Goal: Check status: Check status

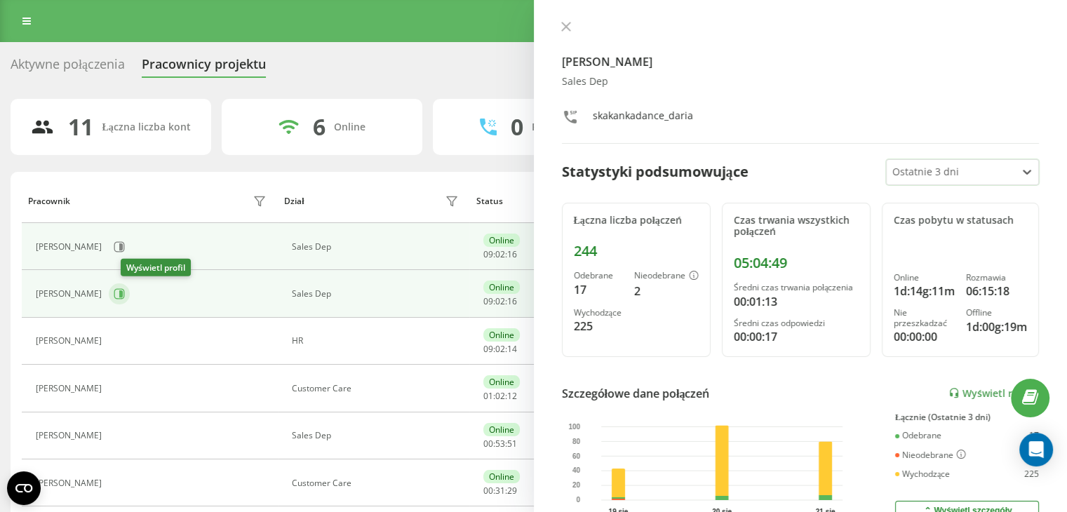
click at [124, 297] on button at bounding box center [119, 293] width 21 height 21
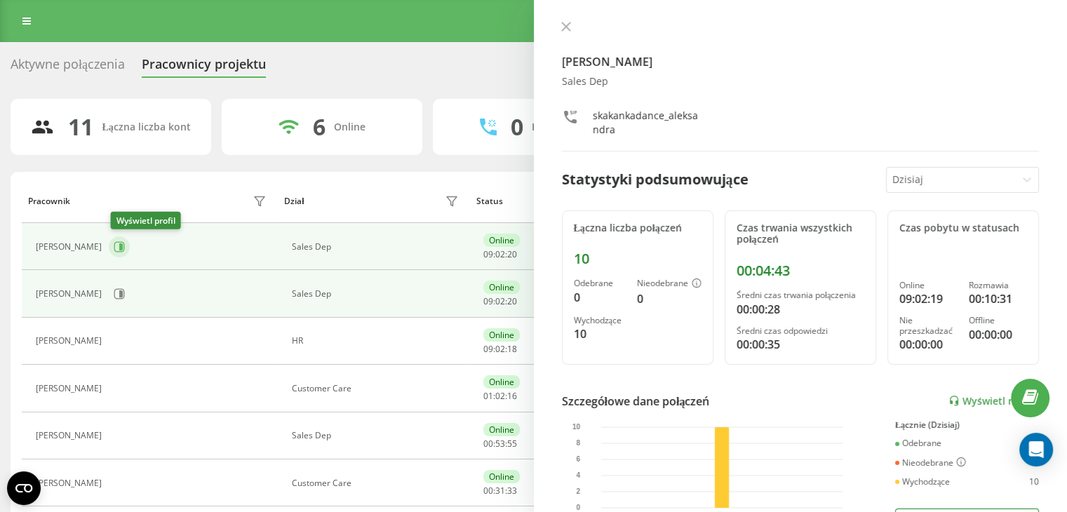
click at [129, 241] on button at bounding box center [119, 246] width 21 height 21
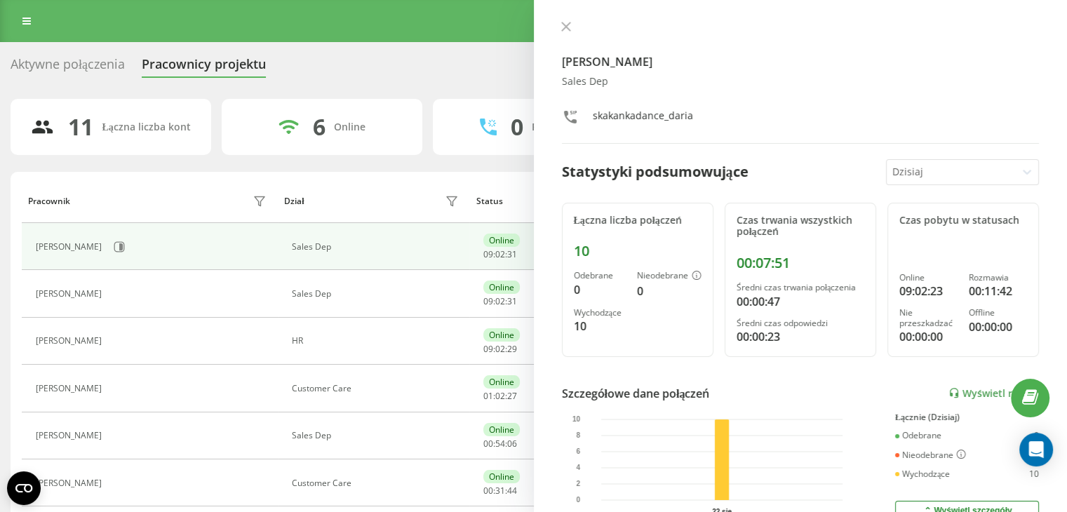
click at [930, 178] on div at bounding box center [952, 172] width 119 height 16
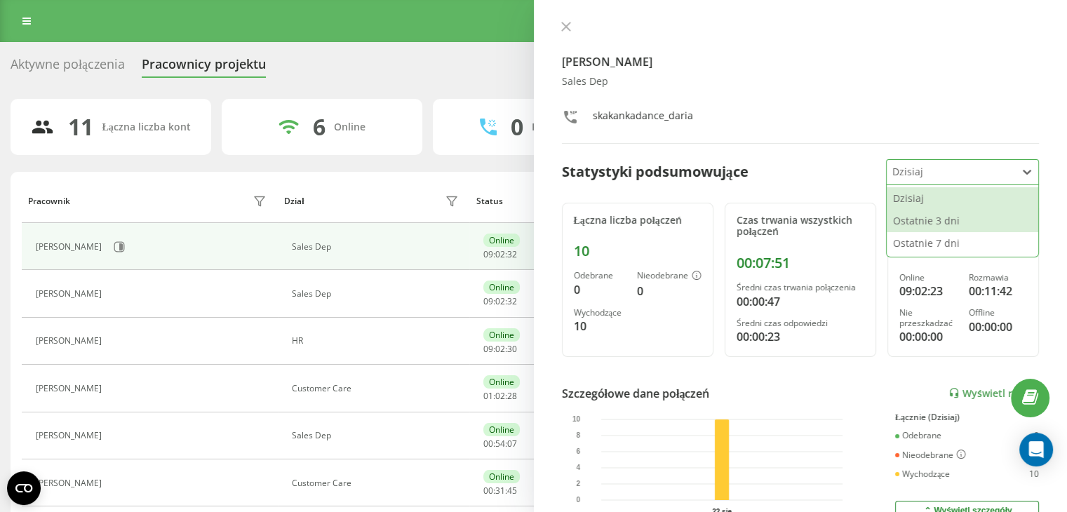
click at [923, 216] on div "Ostatnie 3 dni" at bounding box center [963, 221] width 152 height 22
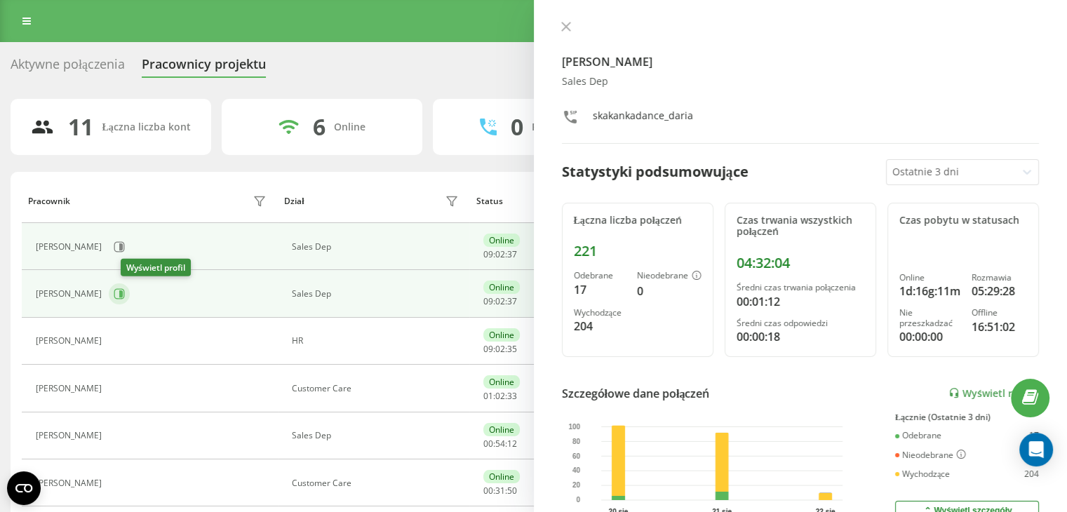
click at [126, 302] on button at bounding box center [119, 293] width 21 height 21
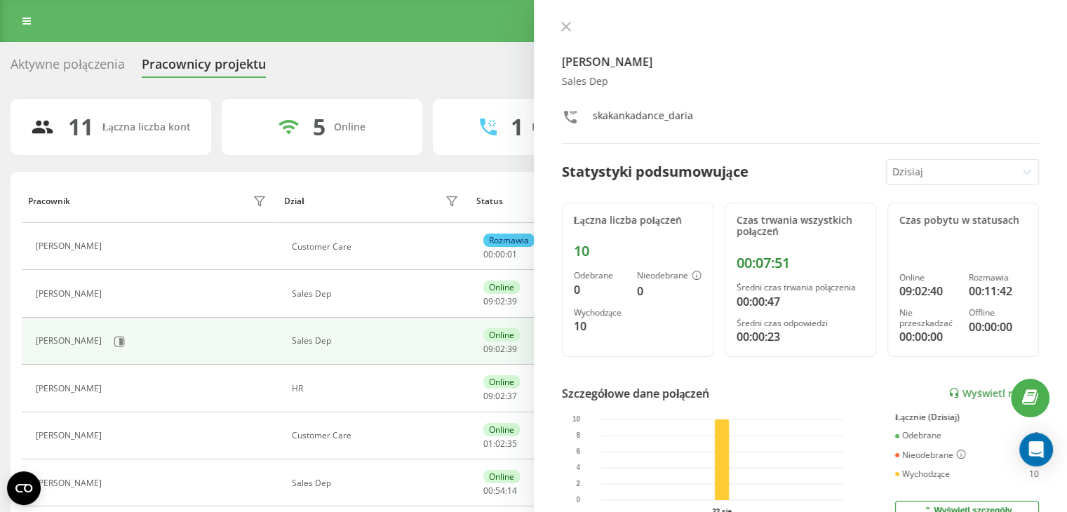
click at [911, 165] on div at bounding box center [952, 172] width 119 height 16
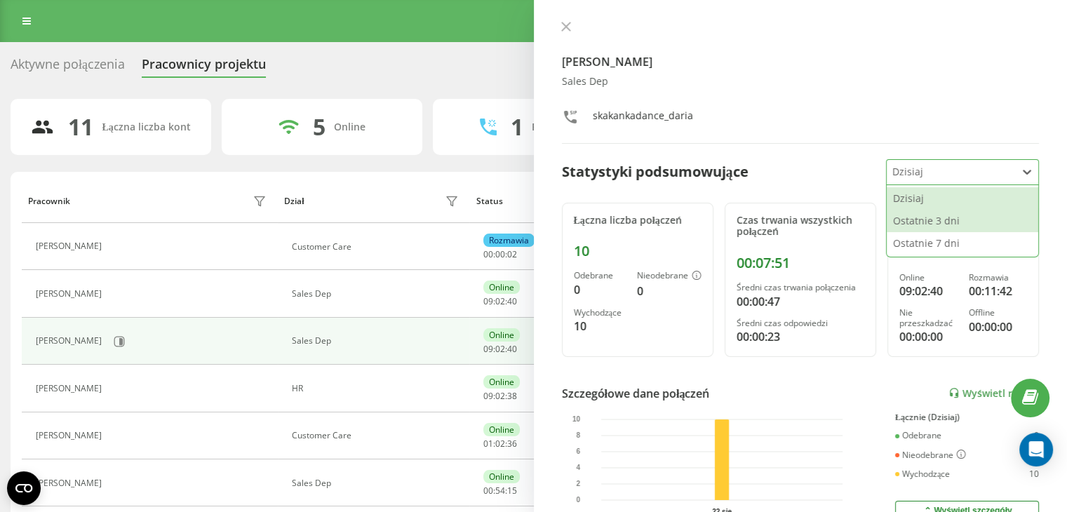
click at [909, 220] on div "Ostatnie 3 dni" at bounding box center [963, 221] width 152 height 22
